Goal: Navigation & Orientation: Find specific page/section

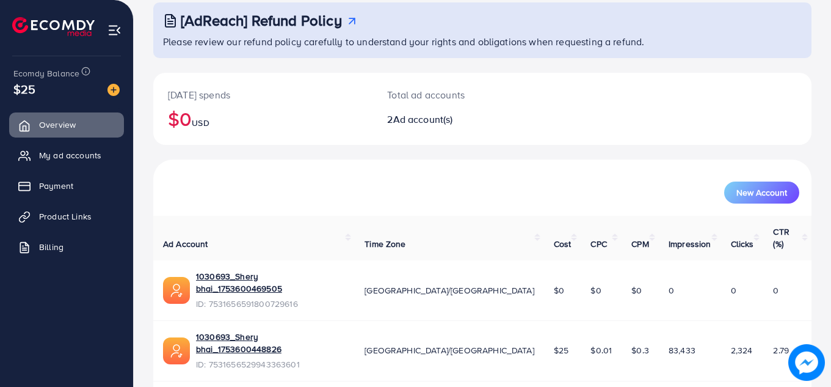
scroll to position [82, 0]
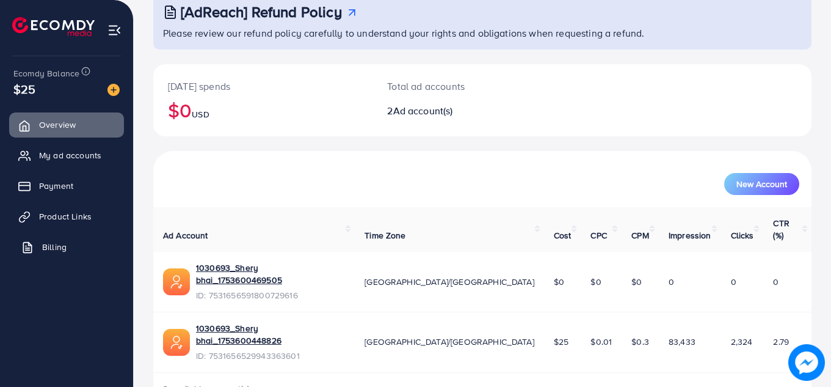
click at [41, 248] on link "Billing" at bounding box center [66, 247] width 115 height 24
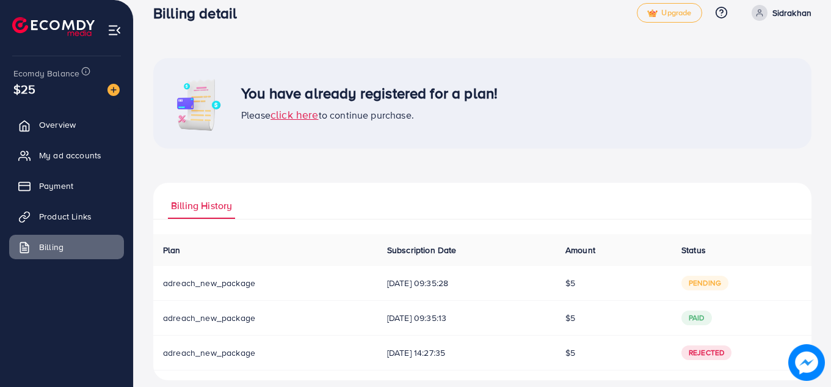
scroll to position [31, 0]
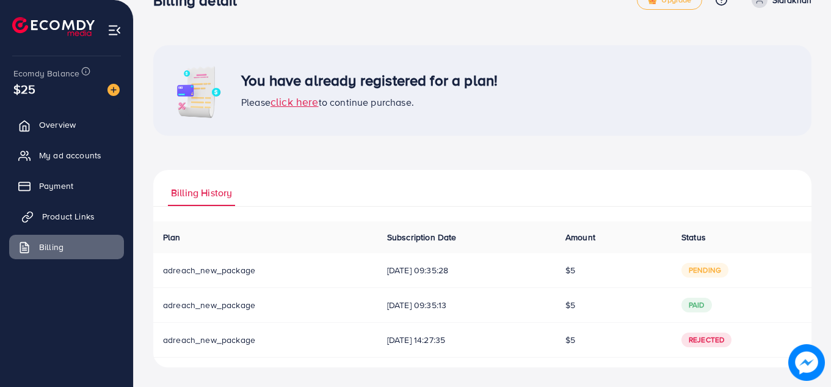
click at [76, 208] on link "Product Links" at bounding box center [66, 216] width 115 height 24
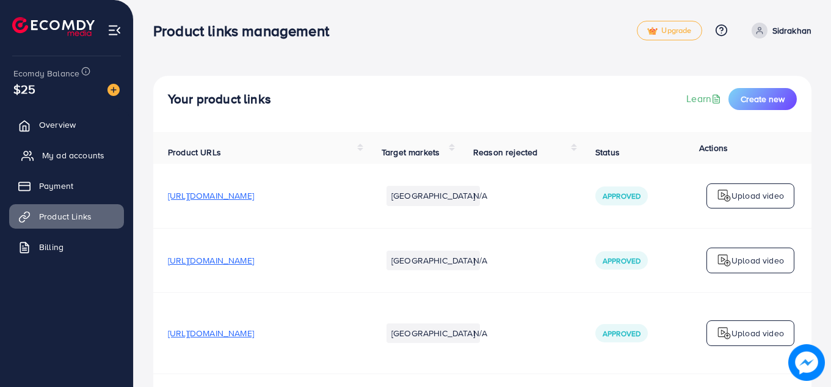
click at [73, 158] on span "My ad accounts" at bounding box center [73, 155] width 62 height 12
